Goal: Contribute content: Contribute content

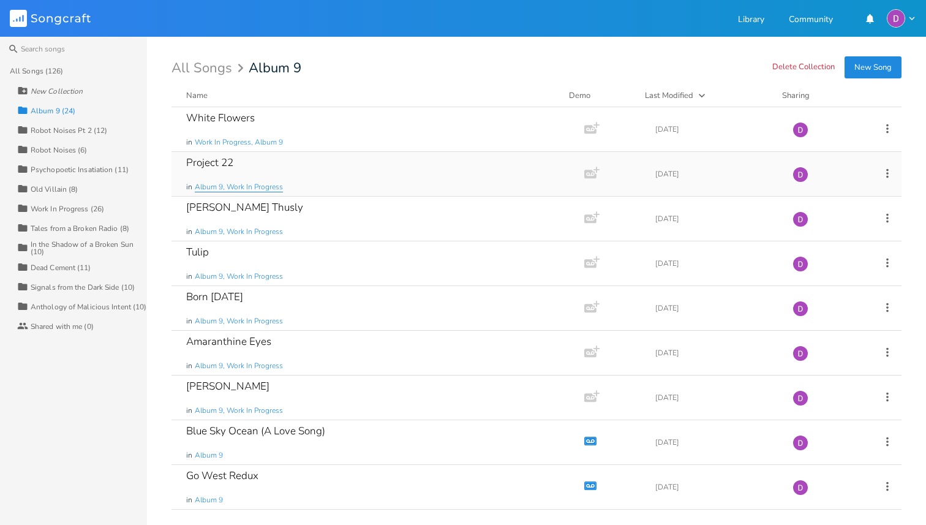
click at [268, 184] on span "Album 9, Work In Progress" at bounding box center [239, 187] width 88 height 10
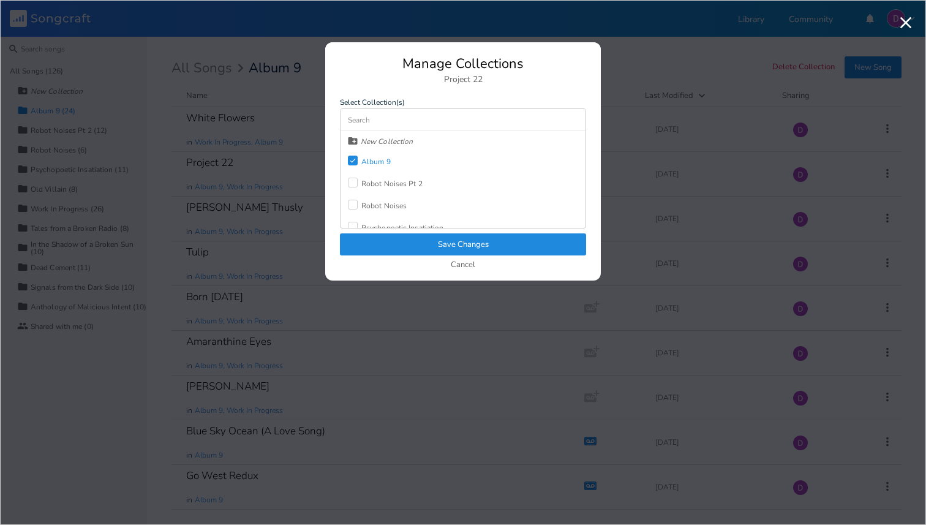
click at [355, 160] on icon "Check" at bounding box center [352, 160] width 7 height 7
click at [399, 244] on button "Save Changes" at bounding box center [463, 244] width 246 height 22
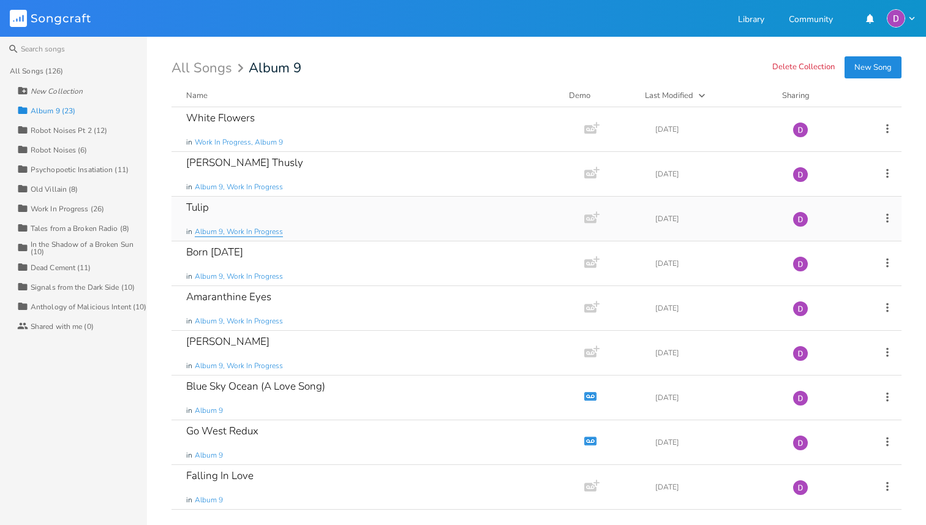
click at [233, 230] on span "Album 9, Work In Progress" at bounding box center [239, 232] width 88 height 10
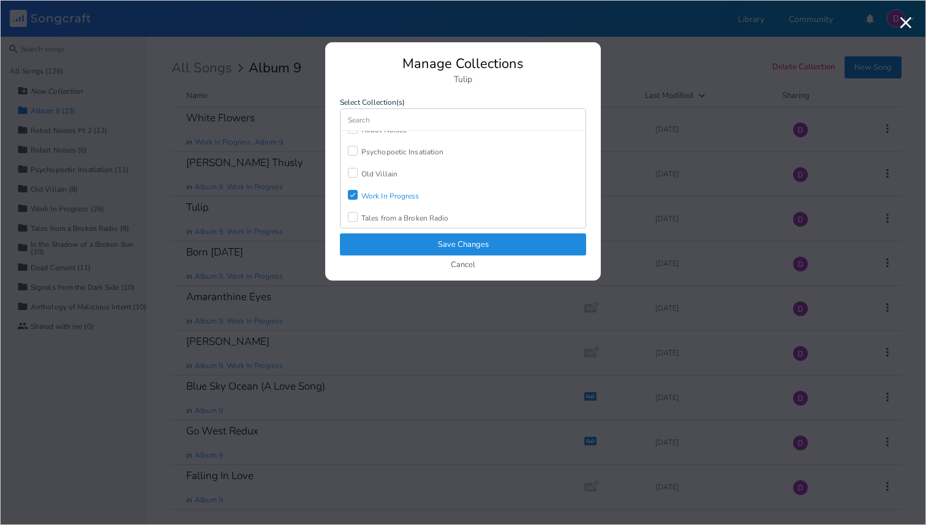
scroll to position [92, 0]
click at [380, 185] on div "Check Work In Progress" at bounding box center [384, 180] width 72 height 22
click at [393, 242] on button "Save Changes" at bounding box center [463, 244] width 246 height 22
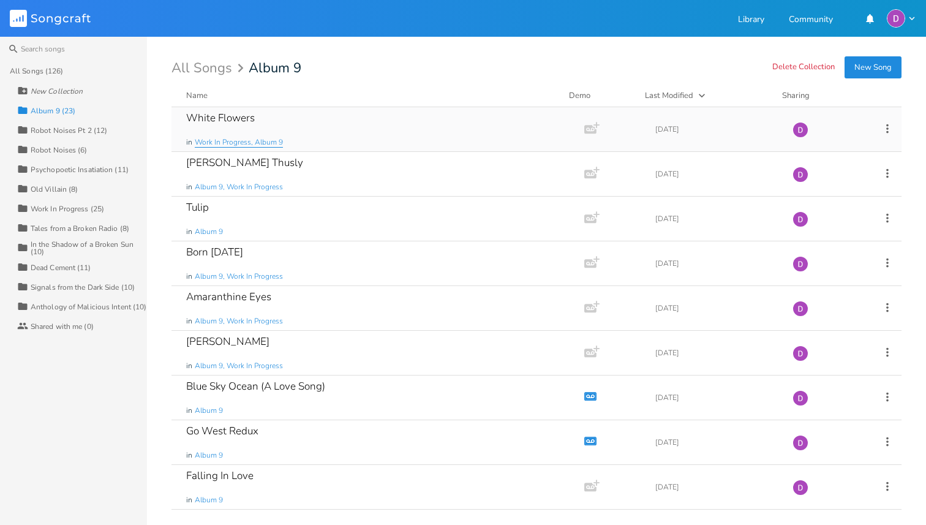
click at [261, 140] on span "Work In Progress, Album 9" at bounding box center [239, 142] width 88 height 10
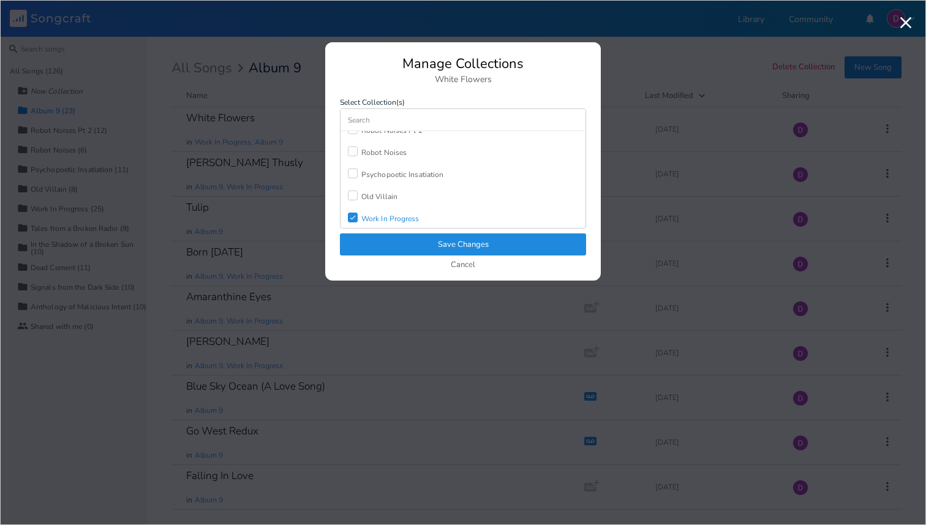
scroll to position [55, 0]
click at [383, 215] on div "Work In Progress" at bounding box center [390, 216] width 58 height 7
click at [388, 246] on button "Save Changes" at bounding box center [463, 244] width 246 height 22
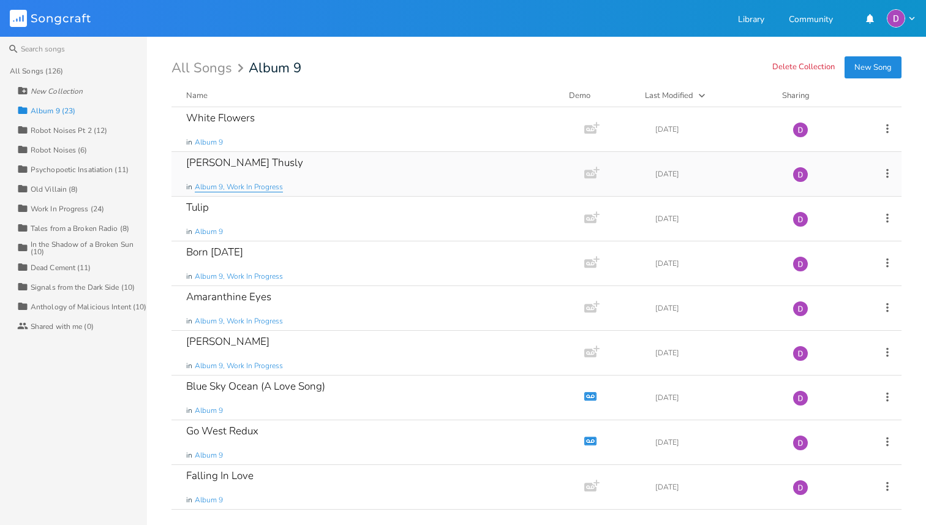
click at [268, 185] on span "Album 9, Work In Progress" at bounding box center [239, 187] width 88 height 10
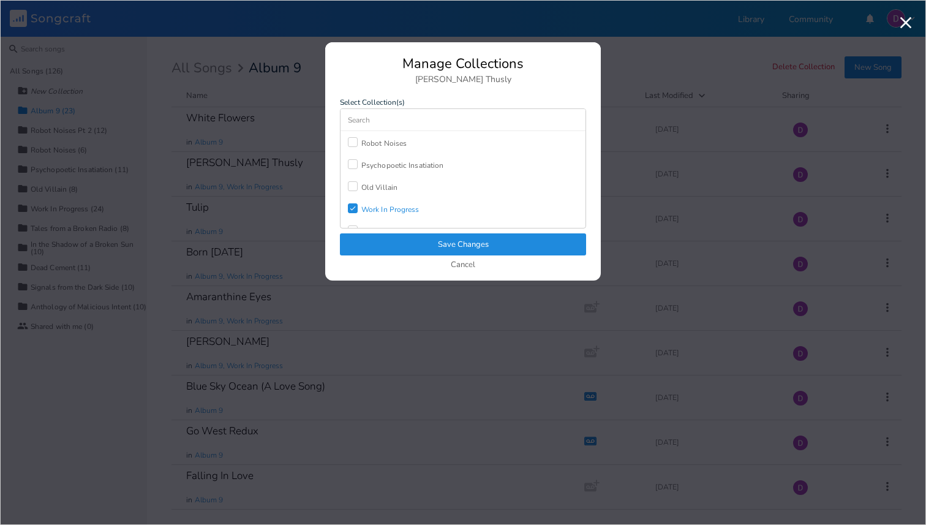
scroll to position [64, 0]
click at [396, 209] on div "Work In Progress" at bounding box center [390, 208] width 58 height 7
click at [402, 247] on button "Save Changes" at bounding box center [463, 244] width 246 height 22
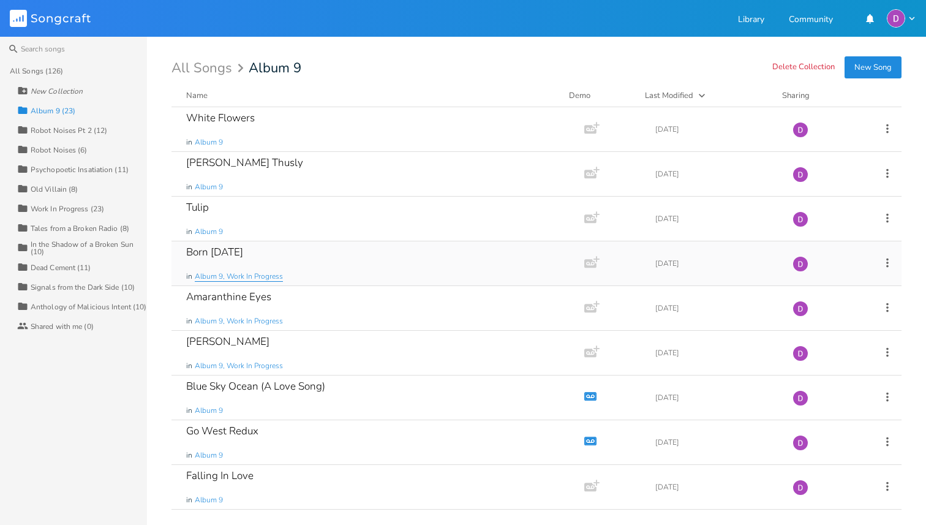
click at [252, 276] on span "Album 9, Work In Progress" at bounding box center [239, 276] width 88 height 10
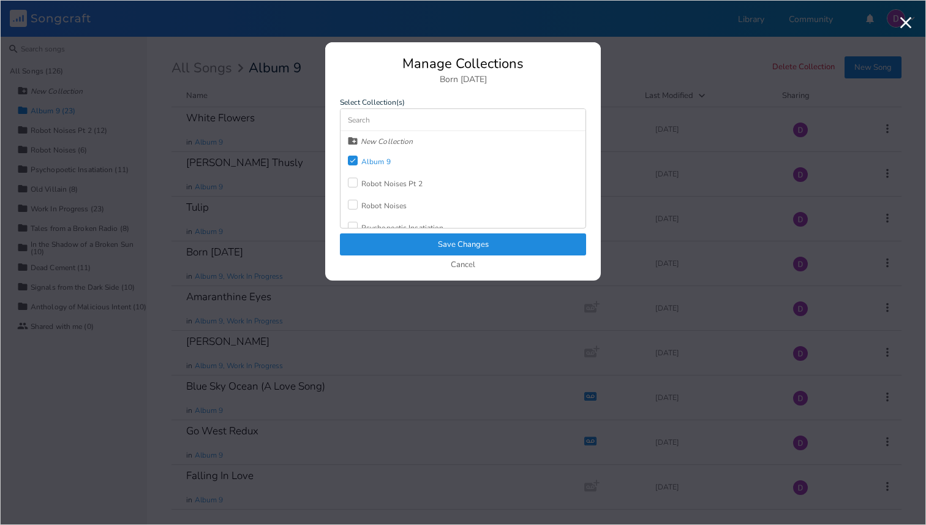
click at [352, 157] on icon "Check" at bounding box center [352, 160] width 7 height 7
click at [383, 241] on button "Save Changes" at bounding box center [463, 244] width 246 height 22
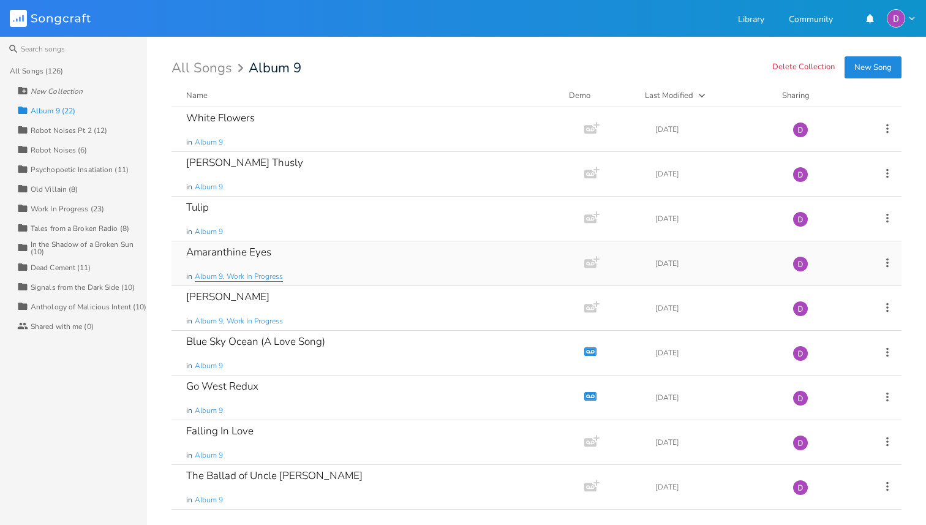
click at [258, 274] on span "Album 9, Work In Progress" at bounding box center [239, 276] width 88 height 10
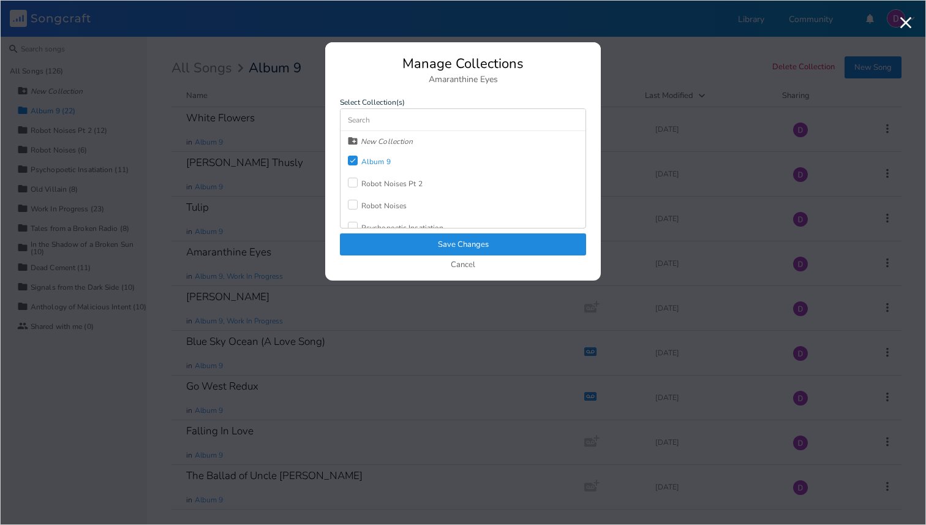
click at [351, 163] on icon "Check" at bounding box center [352, 160] width 7 height 7
click at [380, 242] on button "Save Changes" at bounding box center [463, 244] width 246 height 22
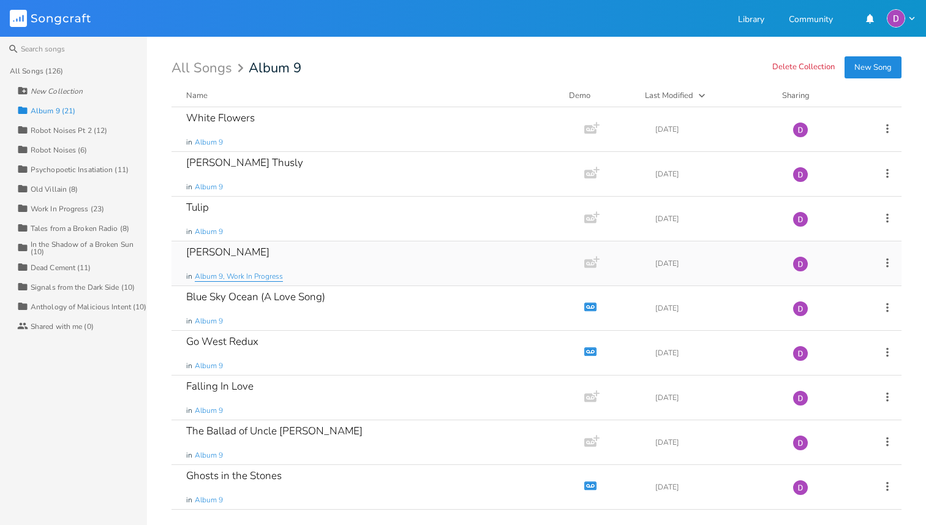
click at [267, 276] on span "Album 9, Work In Progress" at bounding box center [239, 276] width 88 height 10
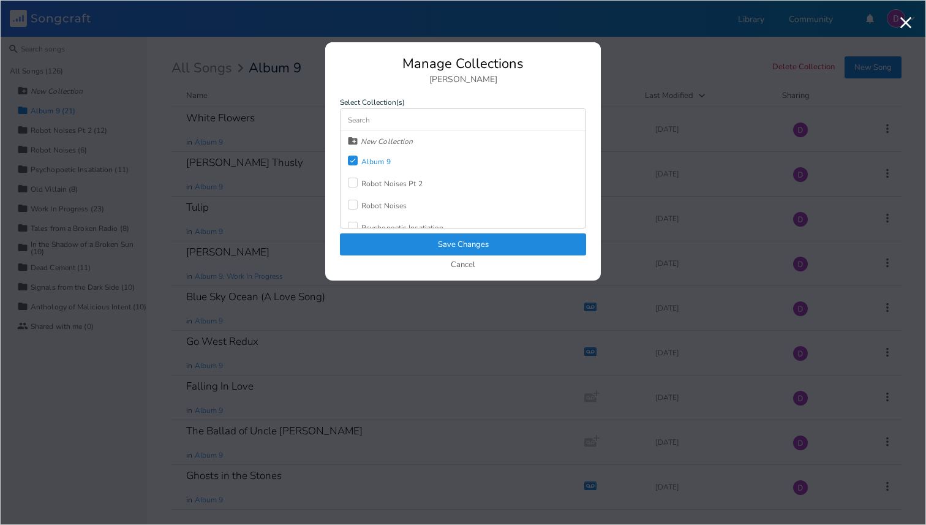
click at [356, 164] on div "Check" at bounding box center [353, 161] width 10 height 10
click at [382, 247] on button "Save Changes" at bounding box center [463, 244] width 246 height 22
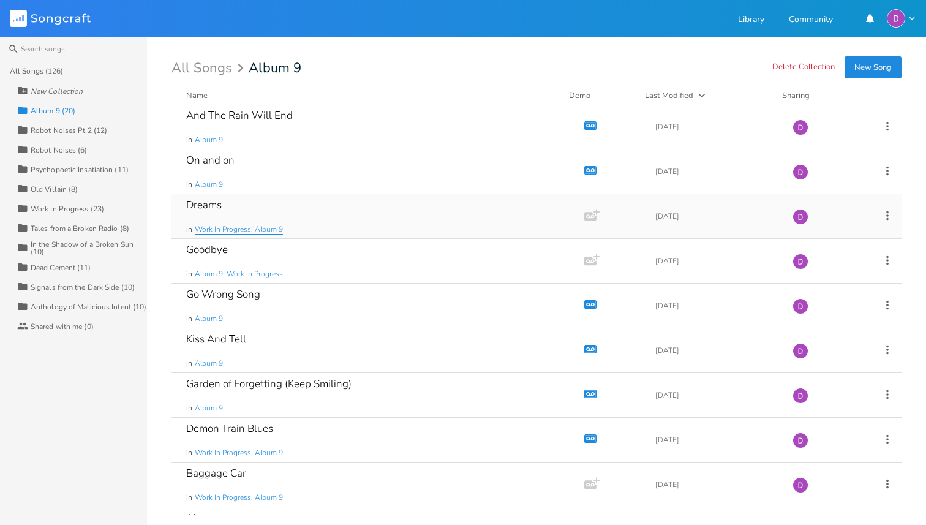
scroll to position [411, 0]
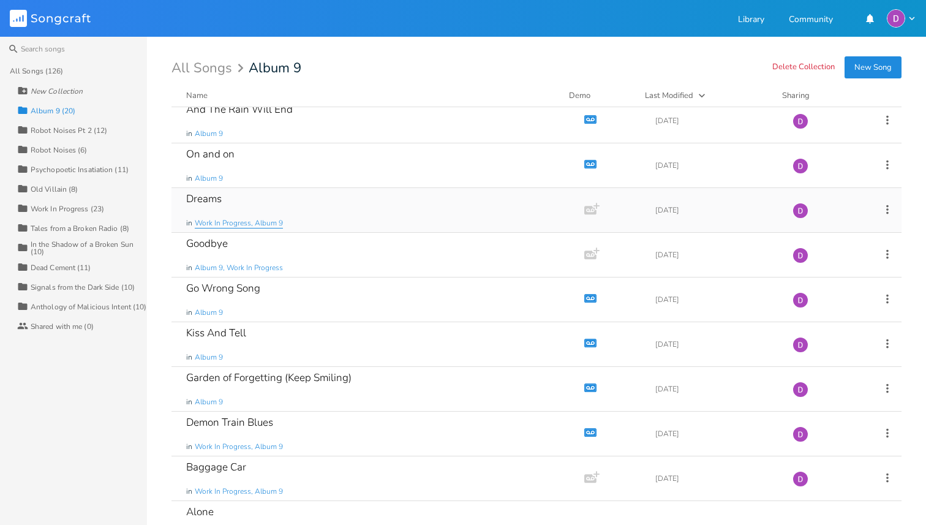
click at [268, 225] on span "Work In Progress, Album 9" at bounding box center [239, 223] width 88 height 10
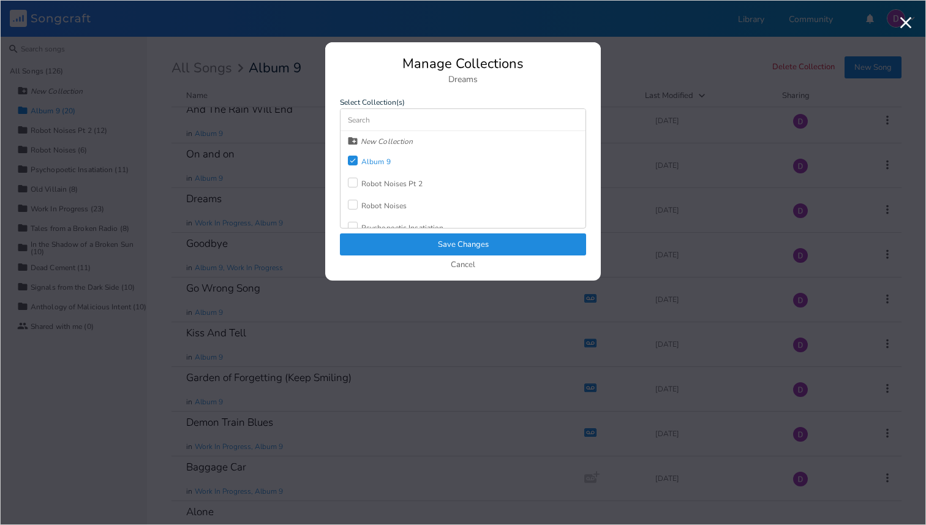
click at [356, 159] on icon "Check" at bounding box center [352, 160] width 7 height 7
click at [377, 240] on button "Save Changes" at bounding box center [463, 244] width 246 height 22
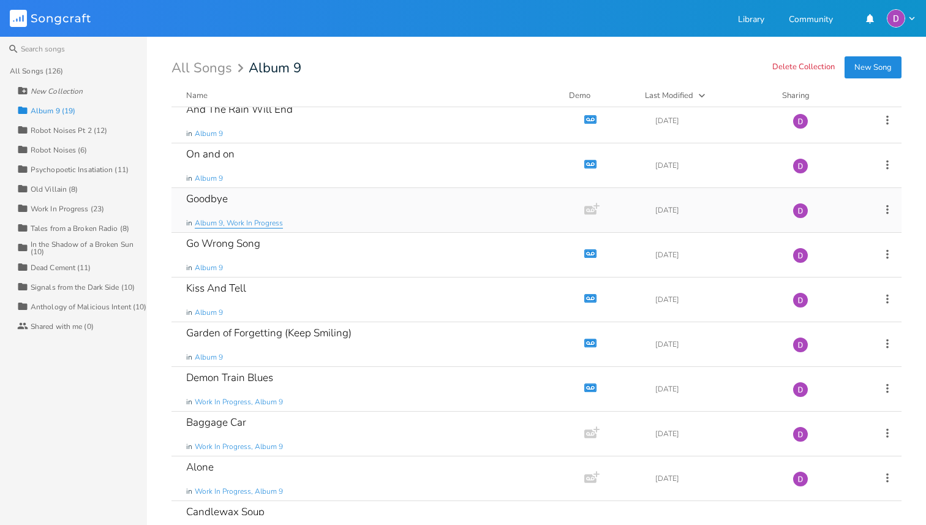
click at [260, 222] on span "Album 9, Work In Progress" at bounding box center [239, 223] width 88 height 10
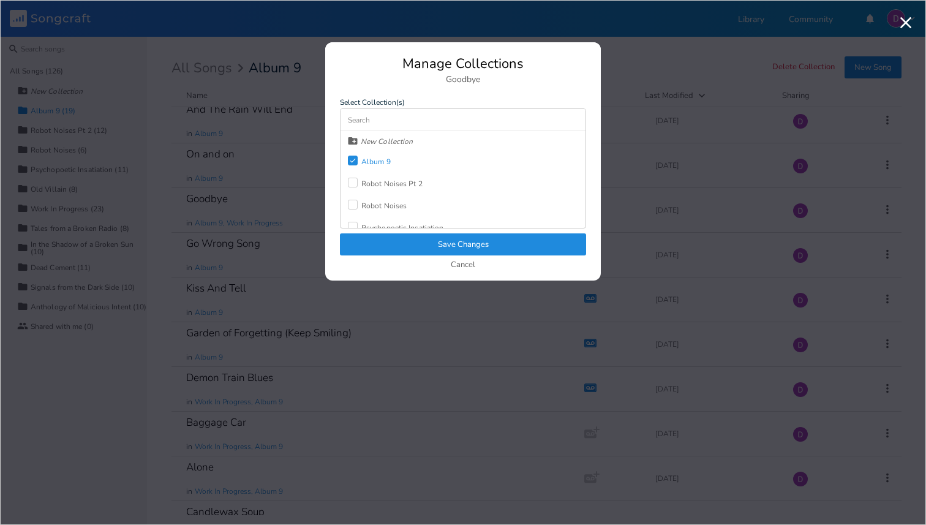
click at [351, 161] on icon at bounding box center [353, 161] width 6 height 4
click at [368, 243] on button "Save Changes" at bounding box center [463, 244] width 246 height 22
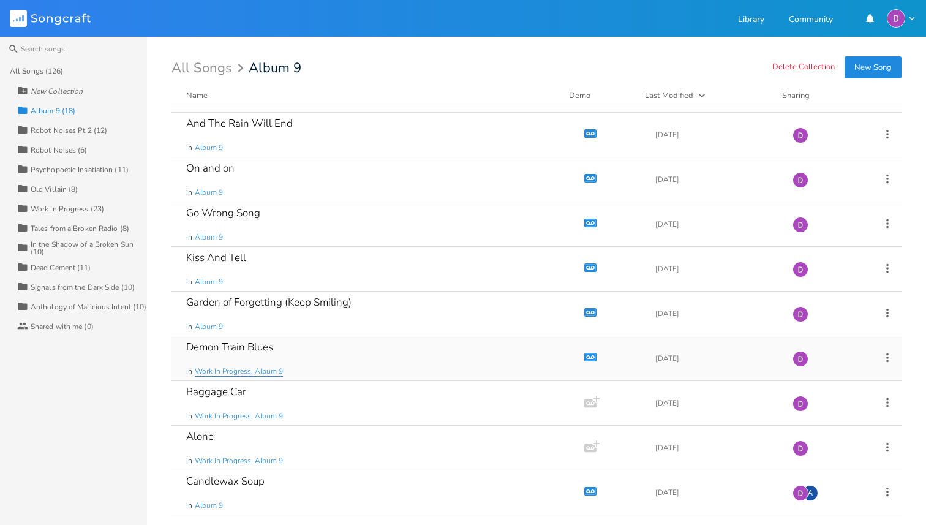
click at [267, 376] on span "Work In Progress, Album 9" at bounding box center [239, 371] width 88 height 10
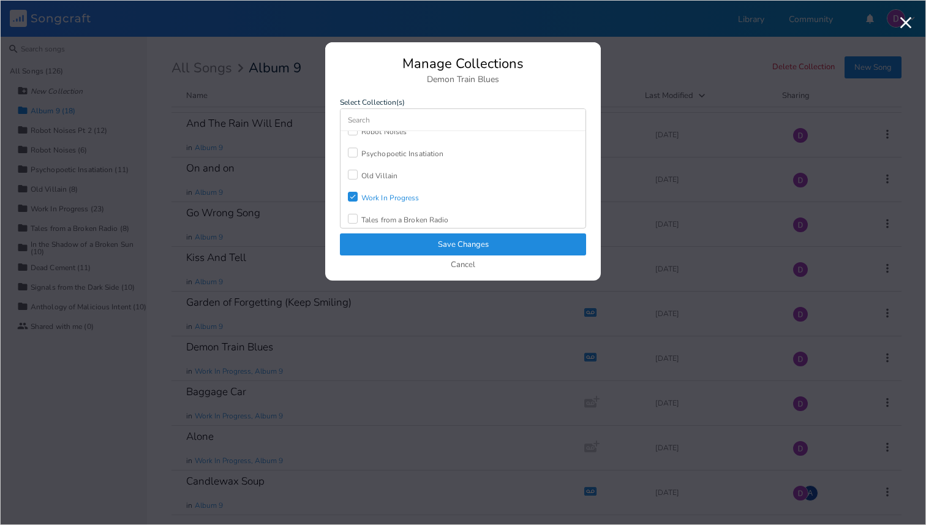
scroll to position [81, 0]
click at [390, 187] on div "Work In Progress" at bounding box center [390, 190] width 58 height 7
click at [401, 245] on button "Save Changes" at bounding box center [463, 244] width 246 height 22
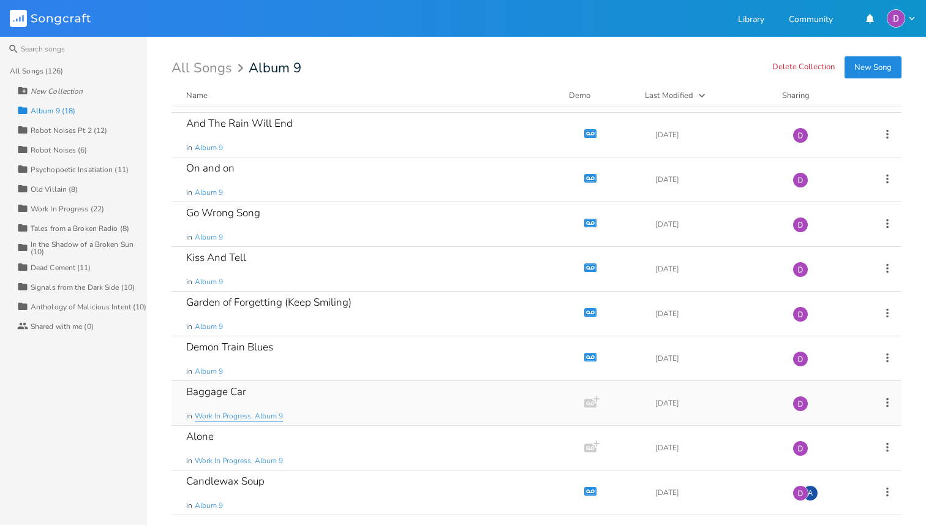
click at [268, 415] on span "Work In Progress, Album 9" at bounding box center [239, 416] width 88 height 10
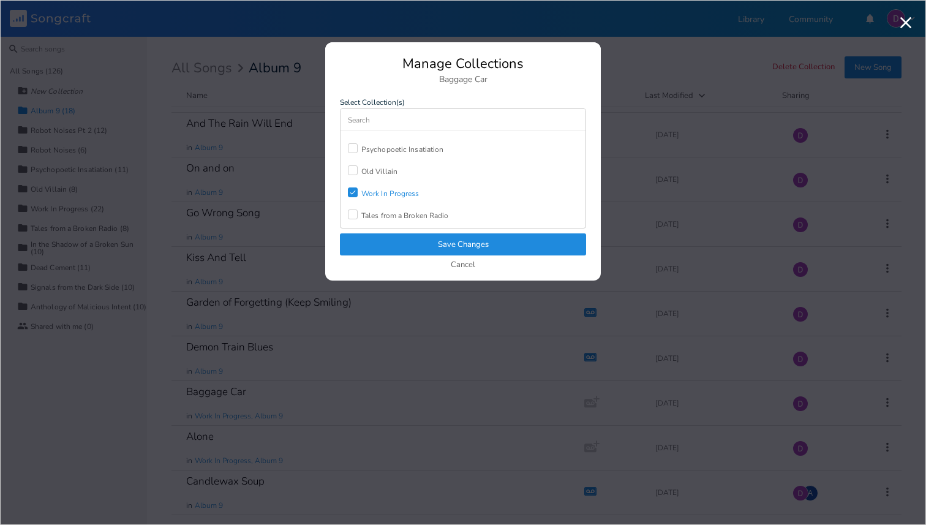
scroll to position [79, 0]
click at [396, 190] on div "Work In Progress" at bounding box center [390, 192] width 58 height 7
click at [398, 243] on button "Save Changes" at bounding box center [463, 244] width 246 height 22
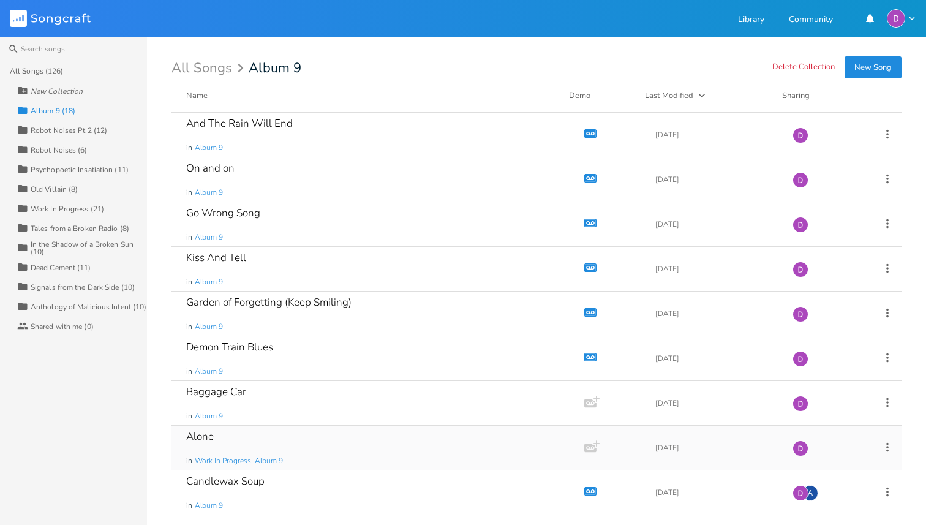
click at [255, 460] on span "Work In Progress, Album 9" at bounding box center [239, 461] width 88 height 10
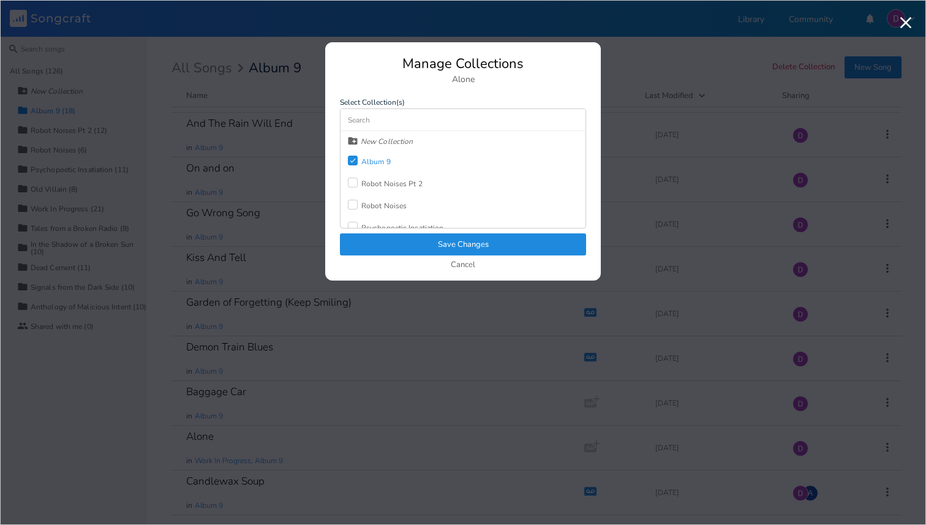
click at [367, 158] on div "Album 9" at bounding box center [375, 161] width 29 height 7
click at [393, 245] on button "Save Changes" at bounding box center [463, 244] width 246 height 22
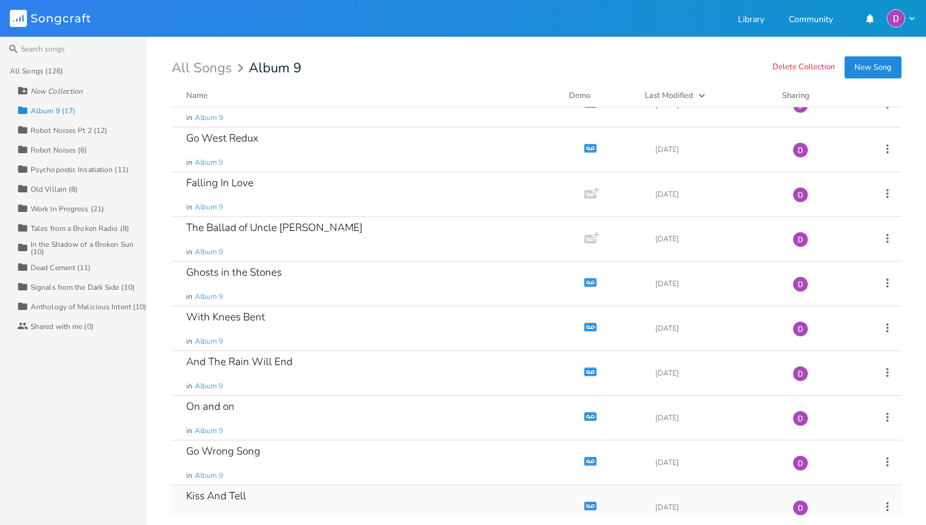
scroll to position [163, 0]
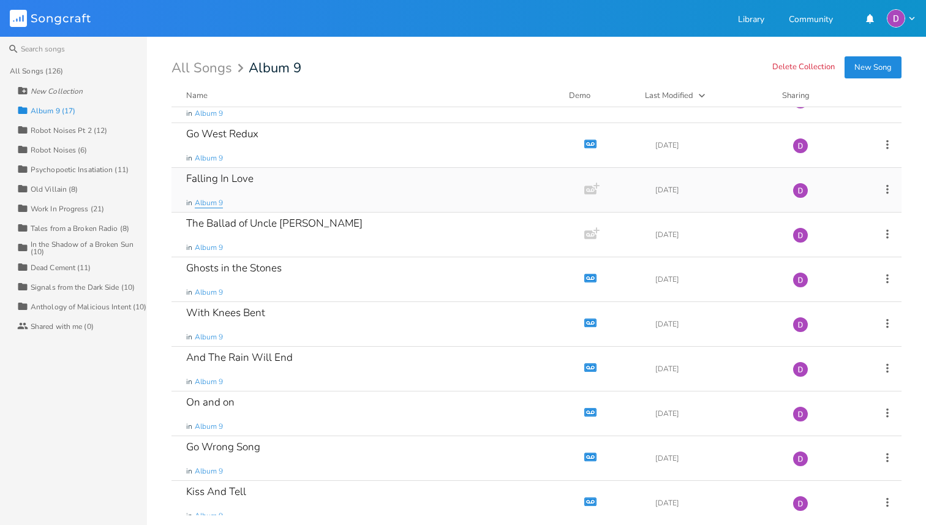
click at [217, 199] on span "Album 9" at bounding box center [209, 203] width 28 height 10
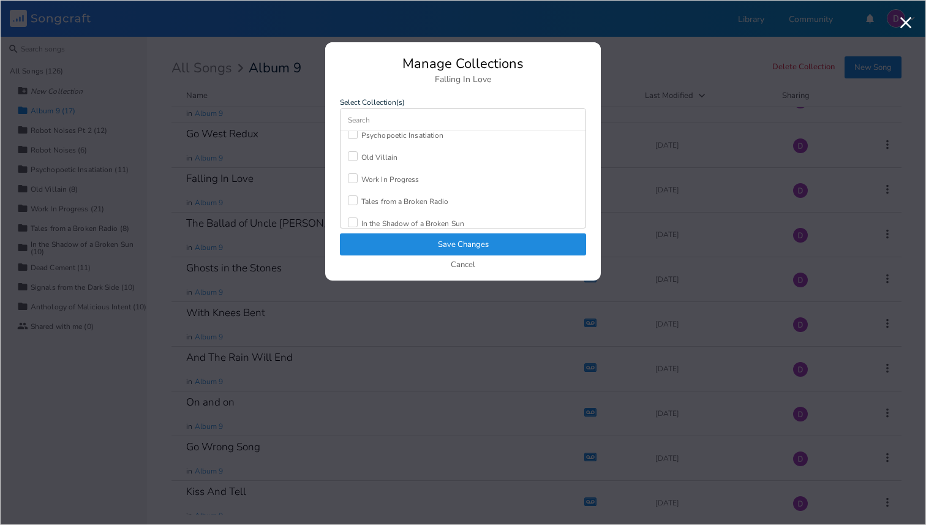
scroll to position [96, 0]
click at [364, 173] on div "Work In Progress" at bounding box center [390, 176] width 58 height 7
click at [369, 161] on div "Album 9" at bounding box center [375, 161] width 29 height 7
click at [396, 240] on button "Save Changes" at bounding box center [463, 244] width 246 height 22
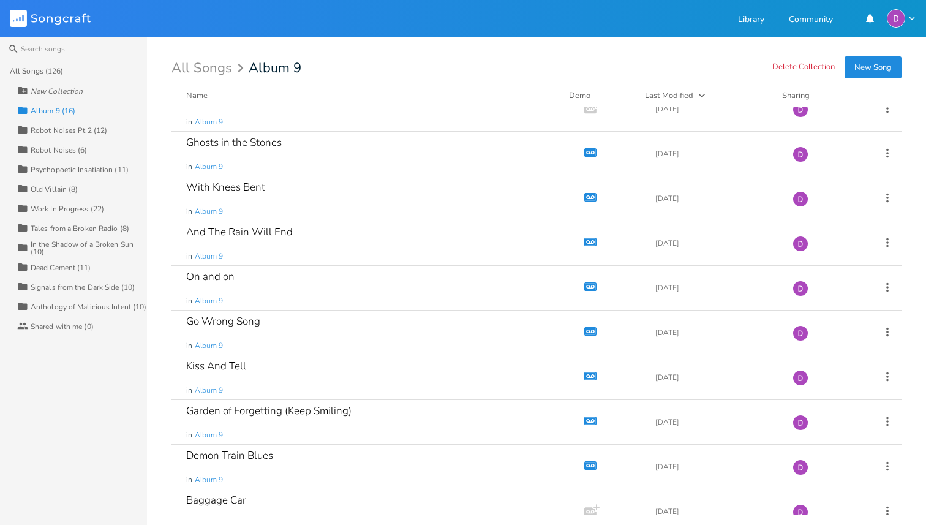
scroll to position [307, 0]
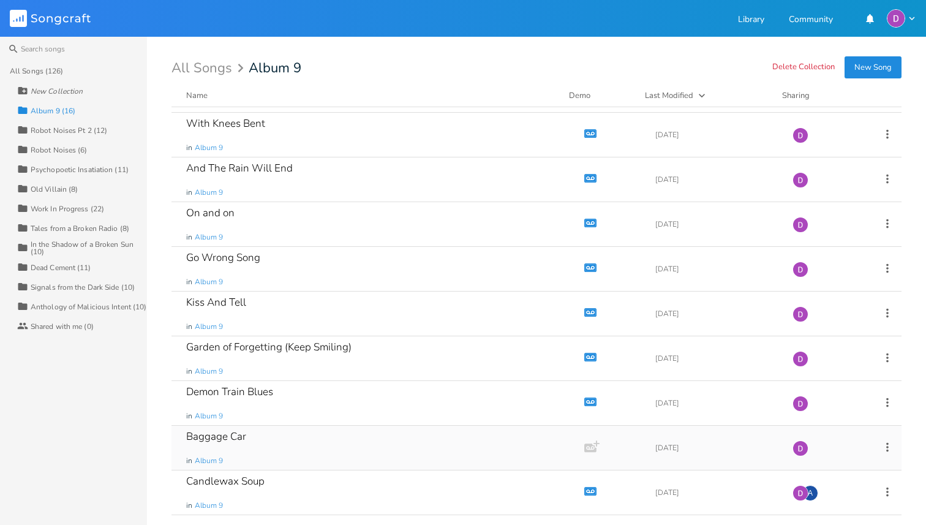
click at [221, 440] on div "Baggage Car" at bounding box center [216, 436] width 60 height 10
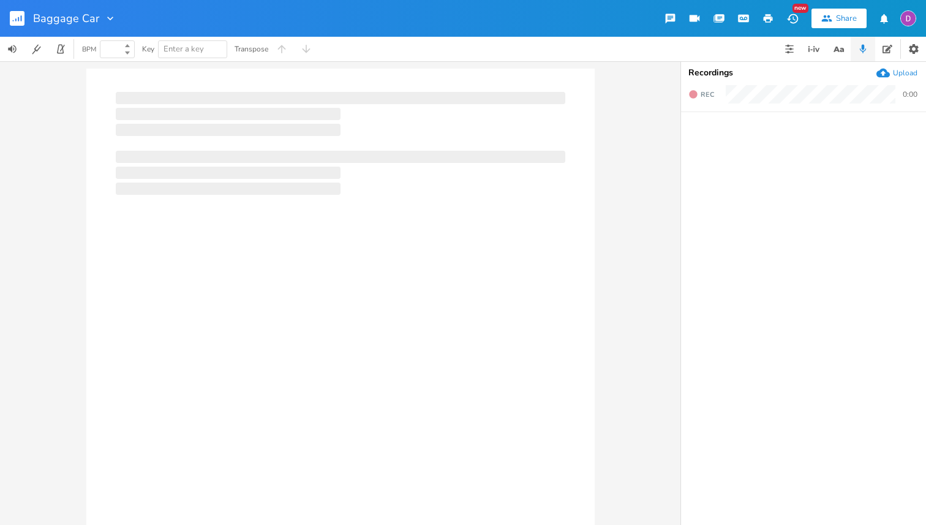
type input "100"
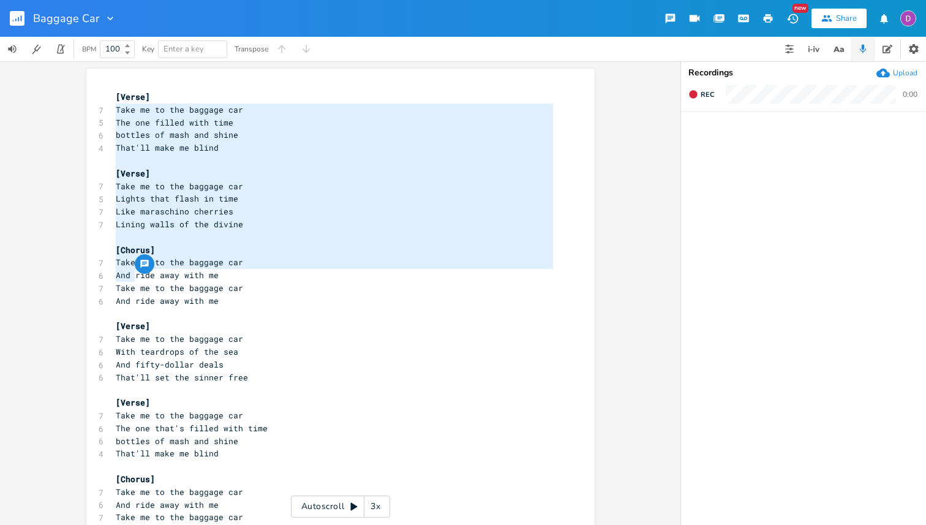
drag, startPoint x: 113, startPoint y: 112, endPoint x: 132, endPoint y: 280, distance: 169.5
click at [155, 400] on div "[Verse] 7 Take me to the baggage car 5 The one filled with time 6 bottles of ma…" at bounding box center [334, 320] width 442 height 459
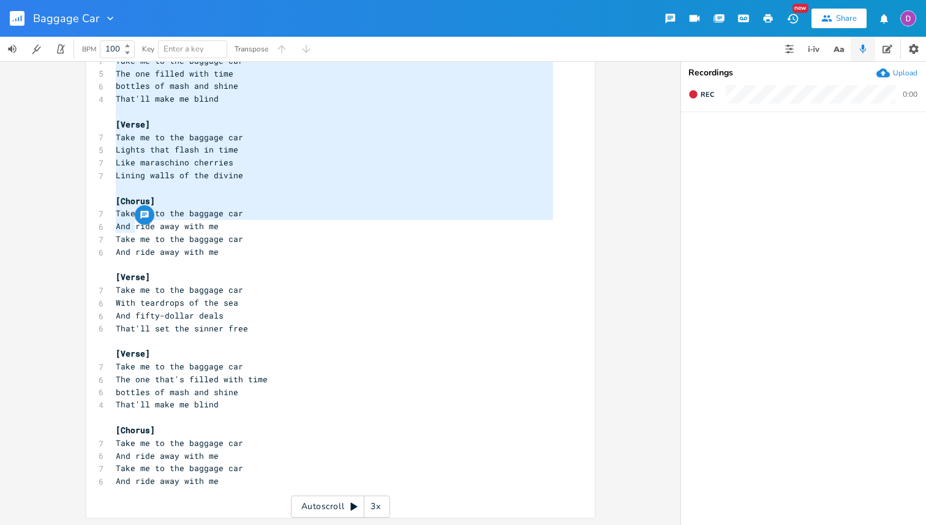
click at [219, 479] on pre "And ride away with me" at bounding box center [334, 481] width 442 height 13
type textarea "Take me to the baggage car The one filled with time bottles of mash and shine T…"
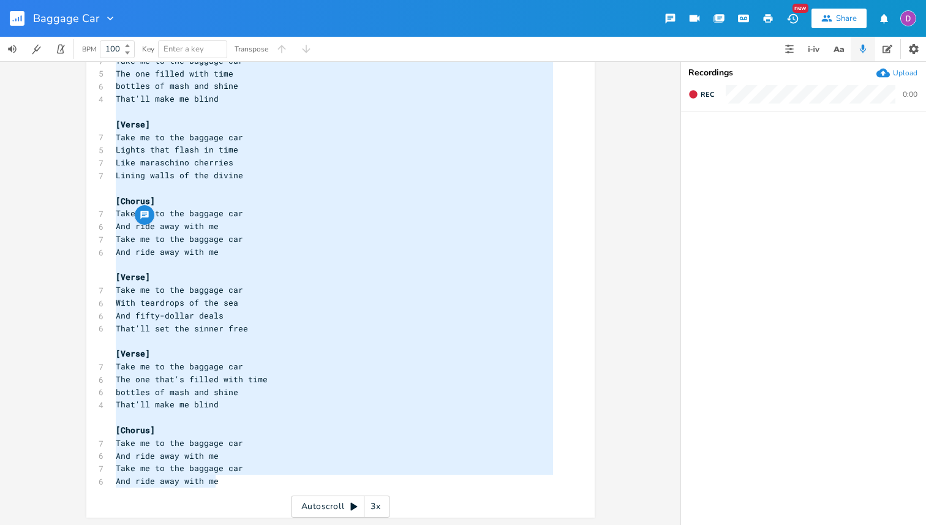
click at [219, 479] on pre "And ride away with me" at bounding box center [334, 481] width 442 height 13
